Goal: Information Seeking & Learning: Learn about a topic

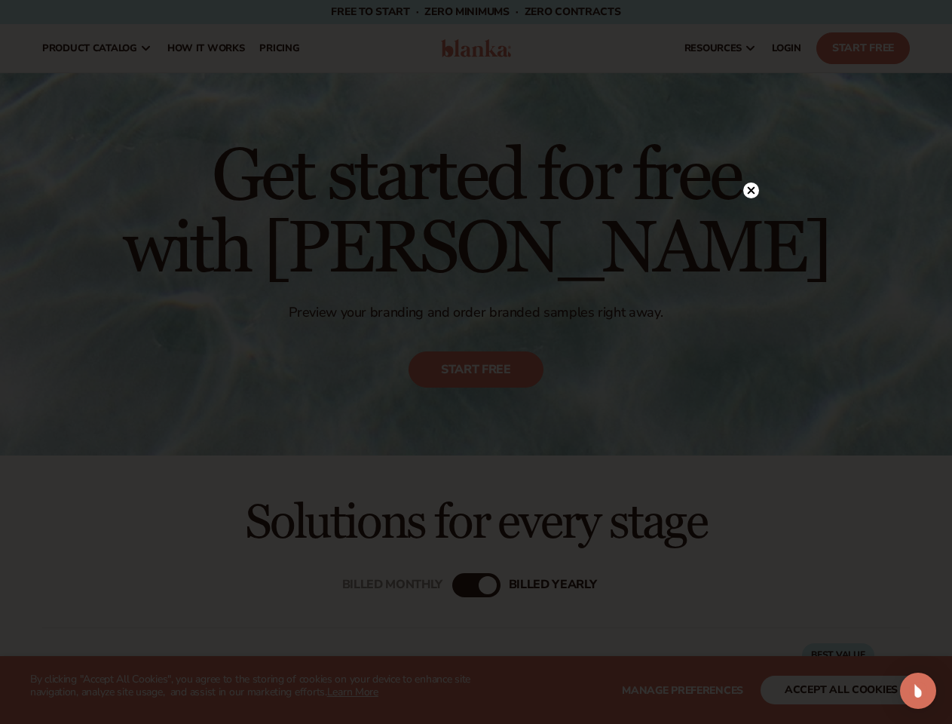
click at [751, 189] on icon at bounding box center [751, 190] width 8 height 8
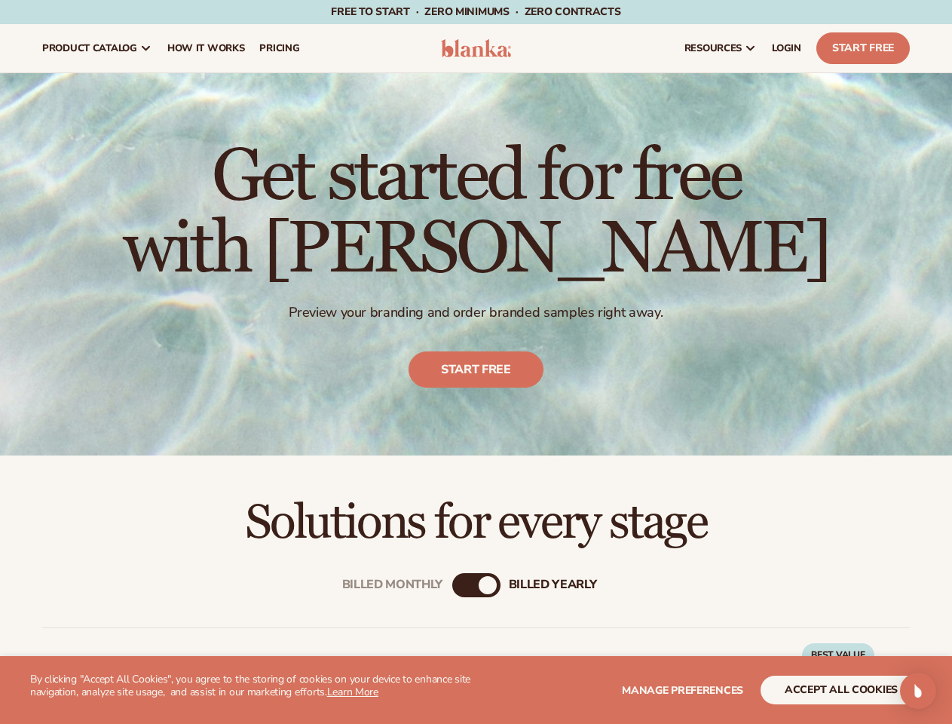
click at [918, 691] on img "Open Intercom Messenger" at bounding box center [918, 690] width 18 height 18
